Goal: Information Seeking & Learning: Learn about a topic

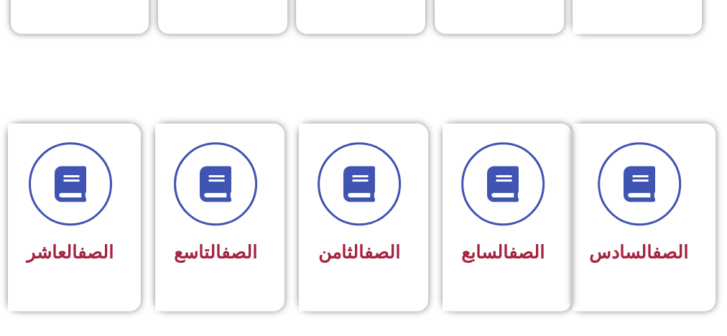
scroll to position [612, 0]
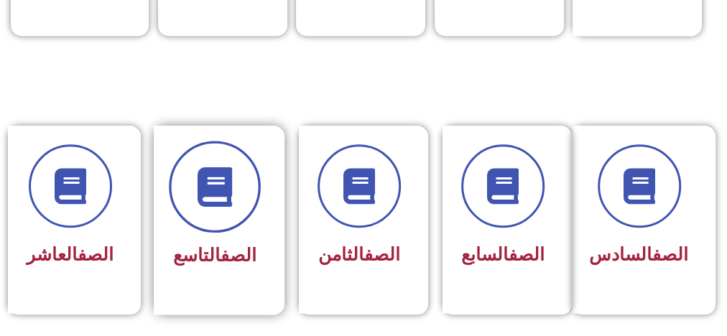
click at [221, 212] on span at bounding box center [215, 188] width 92 height 92
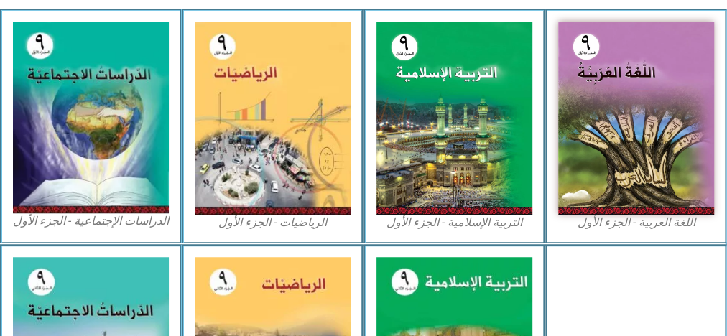
scroll to position [462, 0]
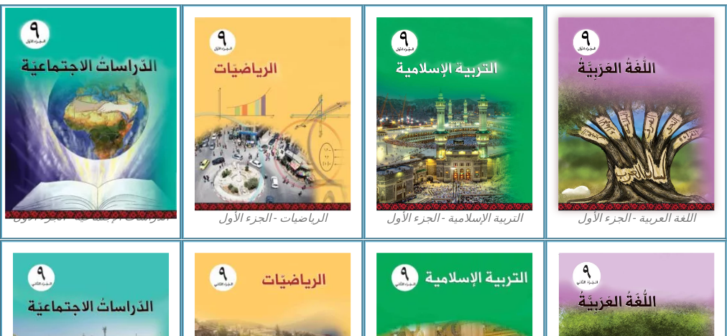
click at [98, 168] on img at bounding box center [91, 113] width 172 height 211
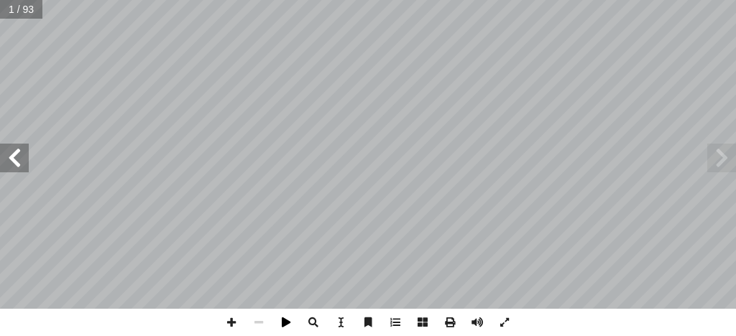
click at [285, 324] on span at bounding box center [285, 322] width 27 height 27
click at [724, 158] on span at bounding box center [721, 158] width 29 height 29
click at [24, 157] on span at bounding box center [14, 158] width 29 height 29
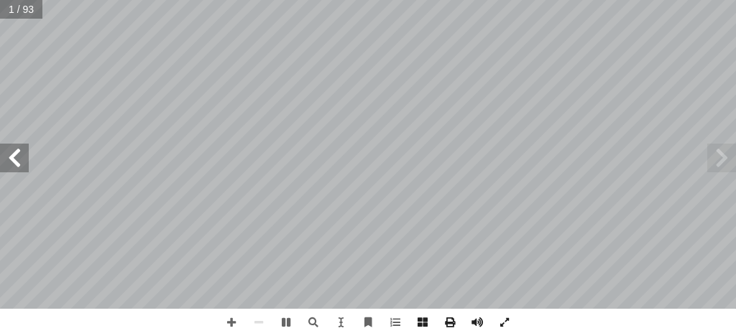
click at [24, 157] on span at bounding box center [14, 158] width 29 height 29
click at [717, 156] on span at bounding box center [721, 158] width 29 height 29
click at [233, 325] on span at bounding box center [231, 322] width 27 height 27
click at [22, 171] on span at bounding box center [14, 158] width 29 height 29
click at [720, 162] on span at bounding box center [721, 158] width 29 height 29
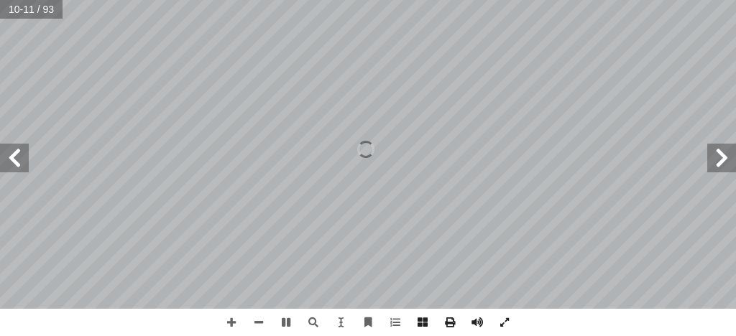
click at [720, 162] on span at bounding box center [721, 158] width 29 height 29
click at [261, 322] on span at bounding box center [258, 322] width 27 height 27
click at [716, 158] on span at bounding box center [721, 158] width 29 height 29
click at [23, 170] on span at bounding box center [14, 158] width 29 height 29
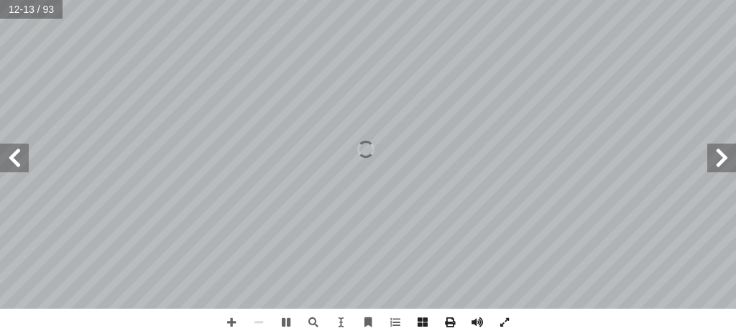
click at [719, 147] on span at bounding box center [721, 158] width 29 height 29
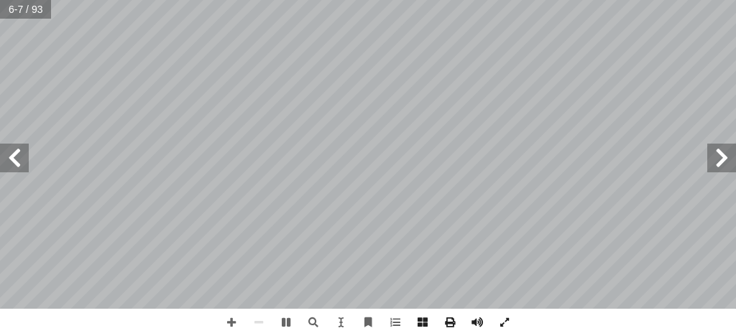
click at [715, 162] on span at bounding box center [721, 158] width 29 height 29
click at [290, 323] on span at bounding box center [285, 322] width 27 height 27
click at [718, 160] on span at bounding box center [721, 158] width 29 height 29
click at [223, 321] on span at bounding box center [231, 322] width 27 height 27
click at [254, 324] on span at bounding box center [258, 322] width 27 height 27
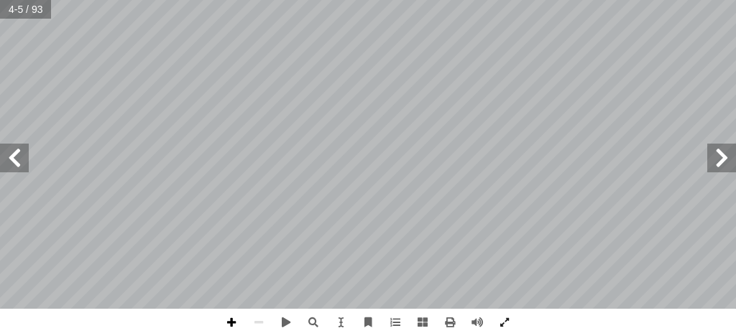
click at [234, 320] on span at bounding box center [231, 322] width 27 height 27
click at [486, 336] on span at bounding box center [477, 322] width 27 height 27
